Goal: Information Seeking & Learning: Learn about a topic

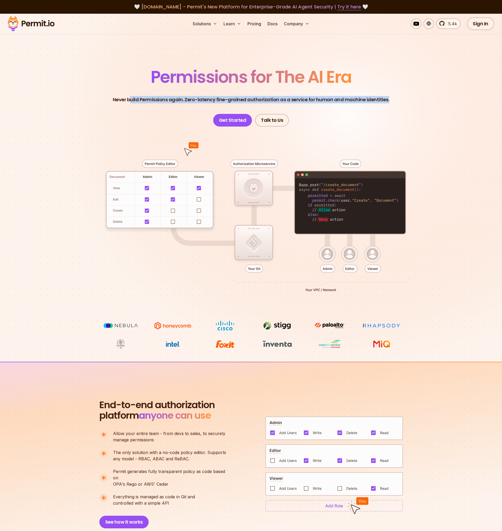
drag, startPoint x: 132, startPoint y: 101, endPoint x: 403, endPoint y: 107, distance: 271.1
click at [403, 107] on header "Permissions for The AI Era Never build Permissions again. Zero-latency fine-gra…" at bounding box center [251, 98] width 369 height 58
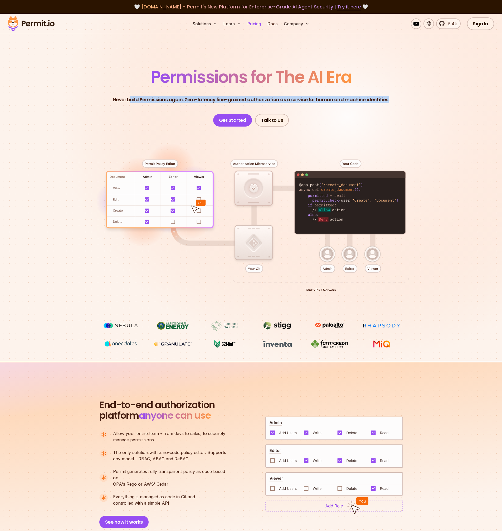
click at [255, 24] on link "Pricing" at bounding box center [254, 23] width 18 height 11
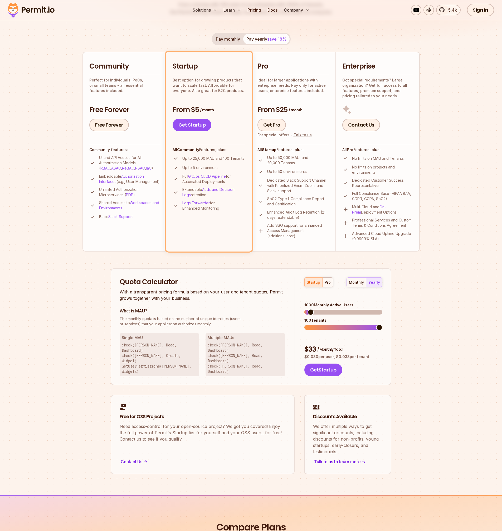
scroll to position [96, 0]
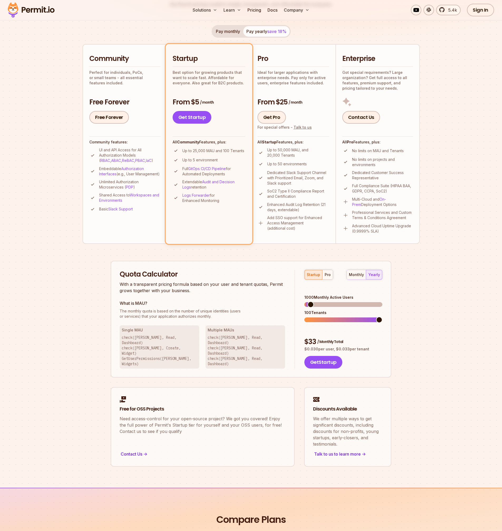
click at [131, 67] on div "Community Perfect for individuals, PoCs, or small teams - all essential feature…" at bounding box center [124, 69] width 71 height 31
click at [129, 73] on p "Perfect for individuals, PoCs, or small teams - all essential features included." at bounding box center [124, 78] width 71 height 16
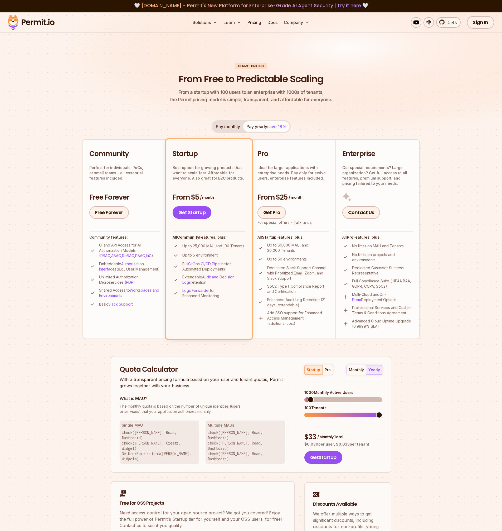
scroll to position [0, 0]
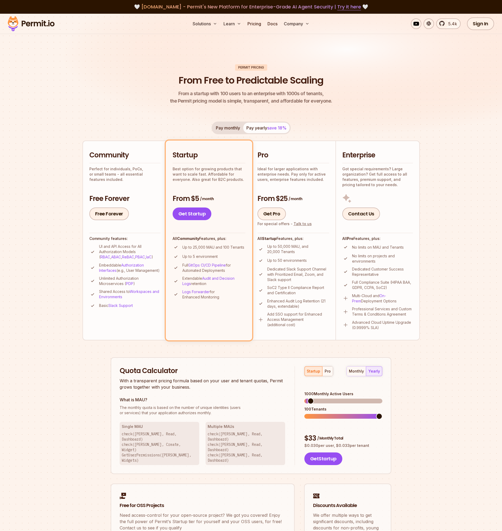
click at [138, 170] on p "Perfect for individuals, PoCs, or small teams - all essential features included." at bounding box center [124, 174] width 71 height 16
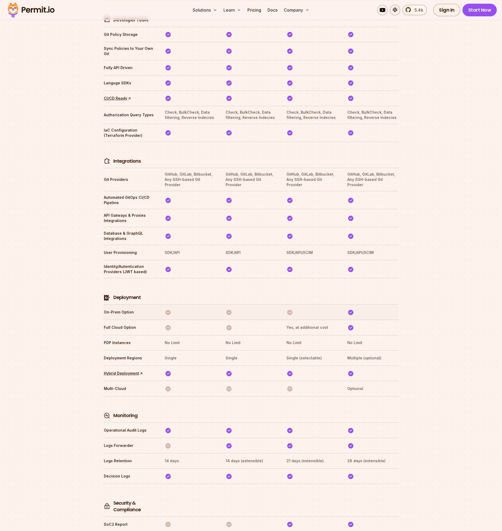
scroll to position [1002, 0]
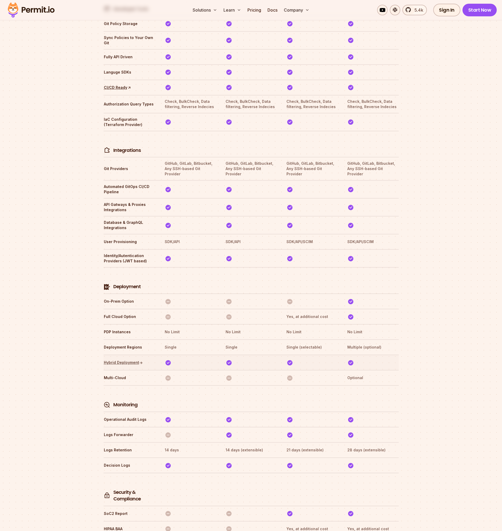
click at [124, 360] on link "Hybrid Deployment ↑" at bounding box center [123, 362] width 39 height 5
